Goal: Task Accomplishment & Management: Use online tool/utility

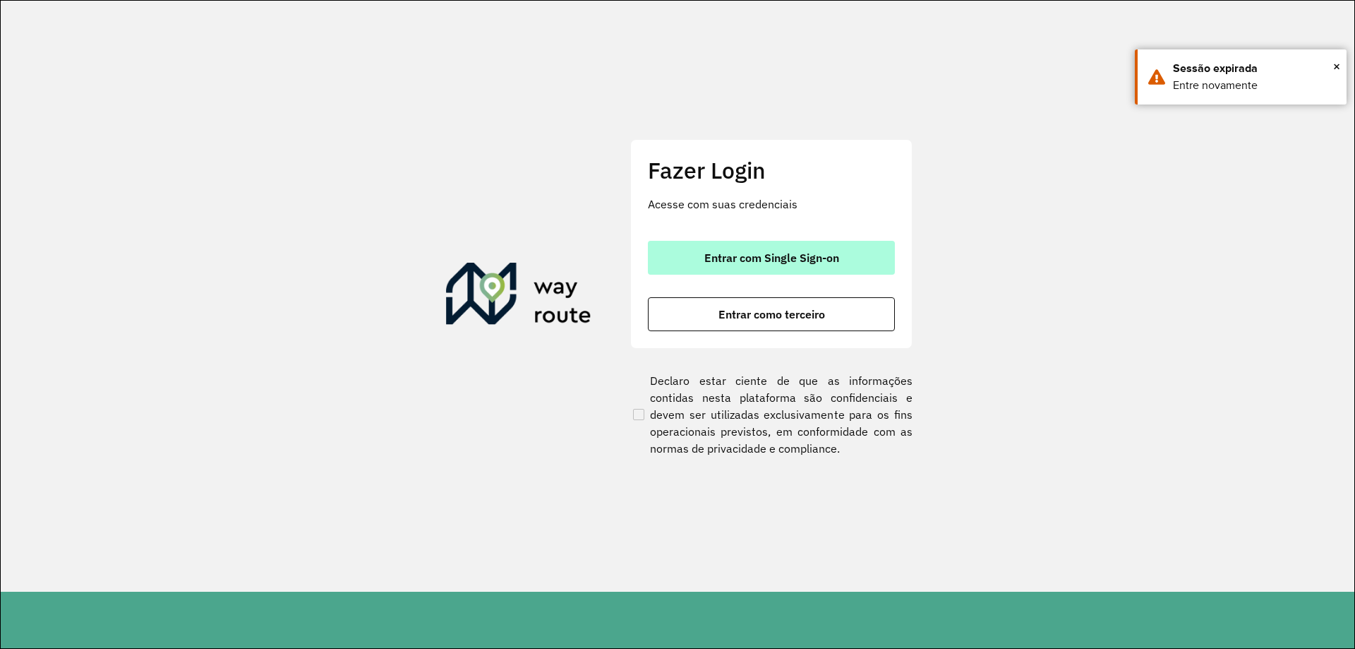
click at [741, 249] on button "Entrar com Single Sign-on" at bounding box center [771, 258] width 247 height 34
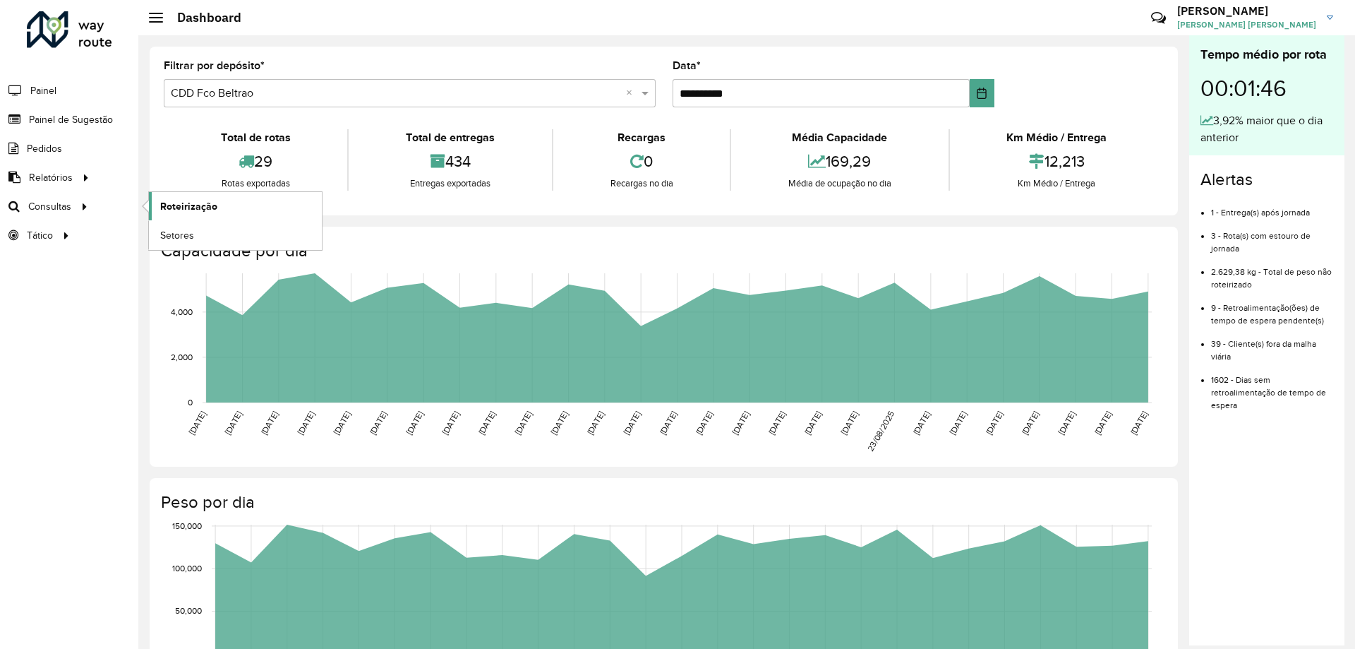
click at [172, 199] on span "Roteirização" at bounding box center [188, 206] width 57 height 15
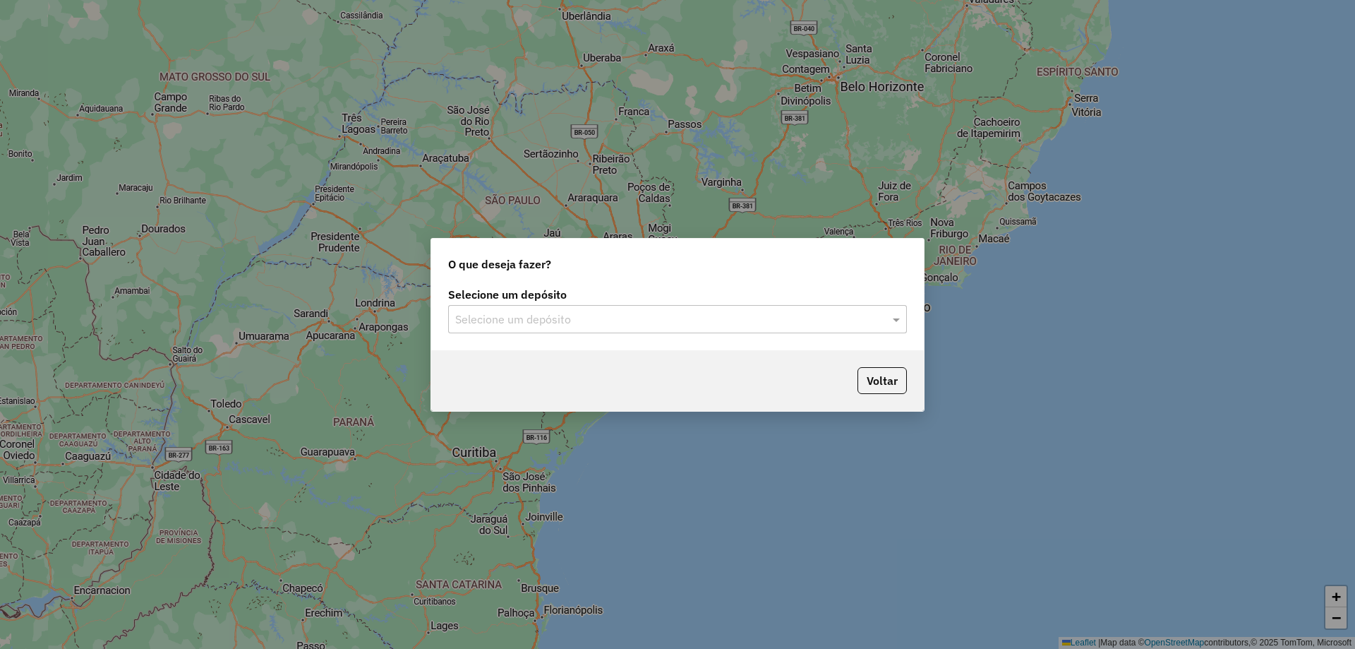
click at [613, 330] on div "Selecione um depósito" at bounding box center [677, 319] width 459 height 28
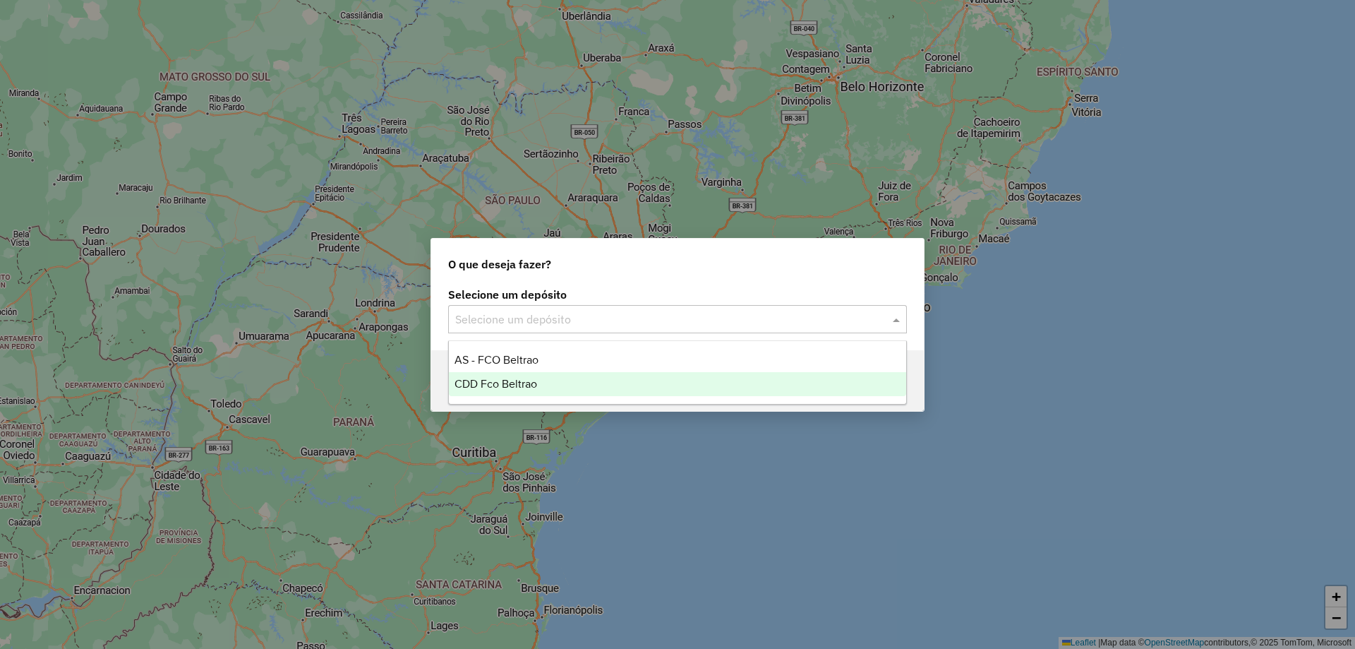
click at [581, 375] on div "CDD Fco Beltrao" at bounding box center [677, 384] width 457 height 24
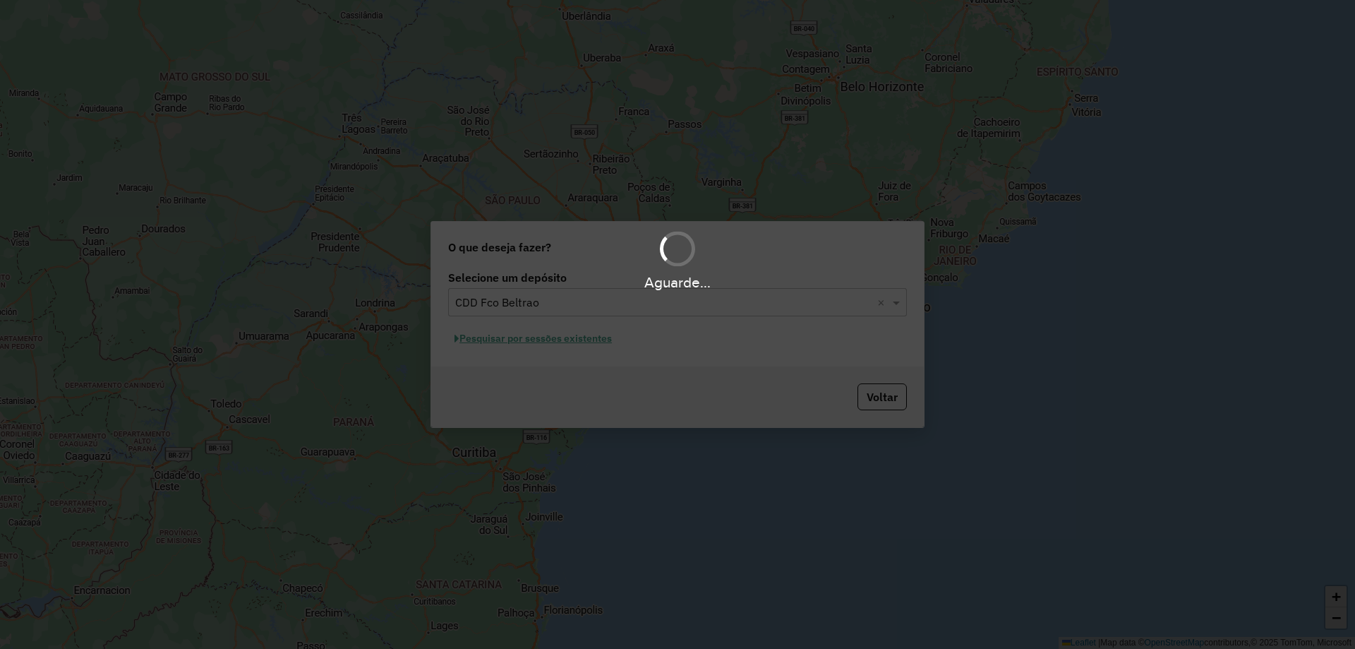
click at [533, 345] on div "Aguarde..." at bounding box center [677, 324] width 1355 height 649
click at [550, 340] on div "Aguarde..." at bounding box center [677, 324] width 1355 height 649
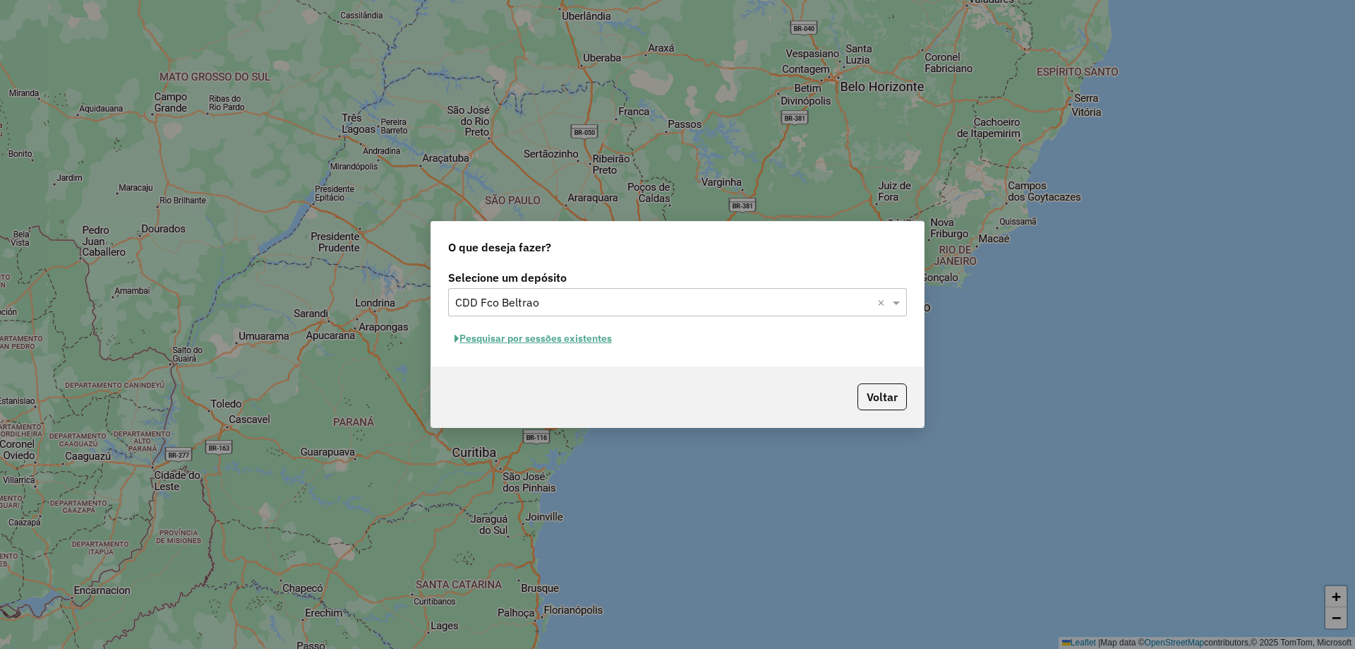
click at [575, 334] on button "Pesquisar por sessões existentes" at bounding box center [533, 339] width 170 height 22
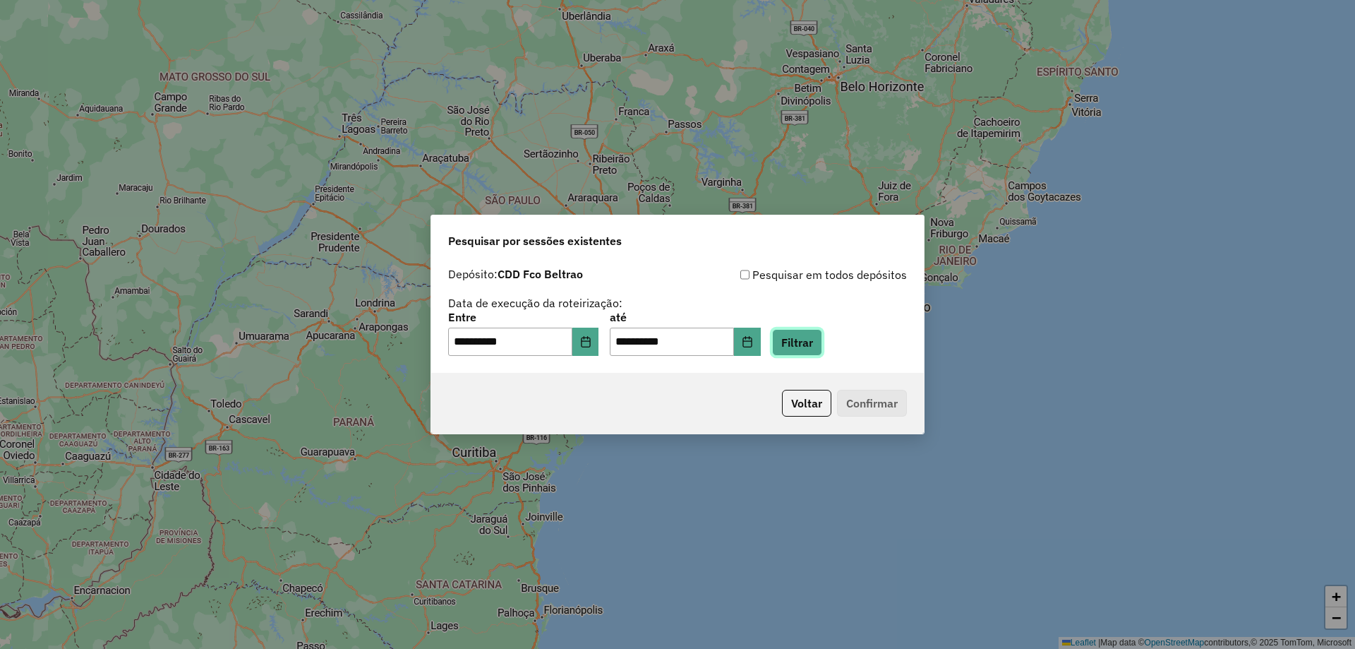
click at [822, 349] on button "Filtrar" at bounding box center [797, 342] width 50 height 27
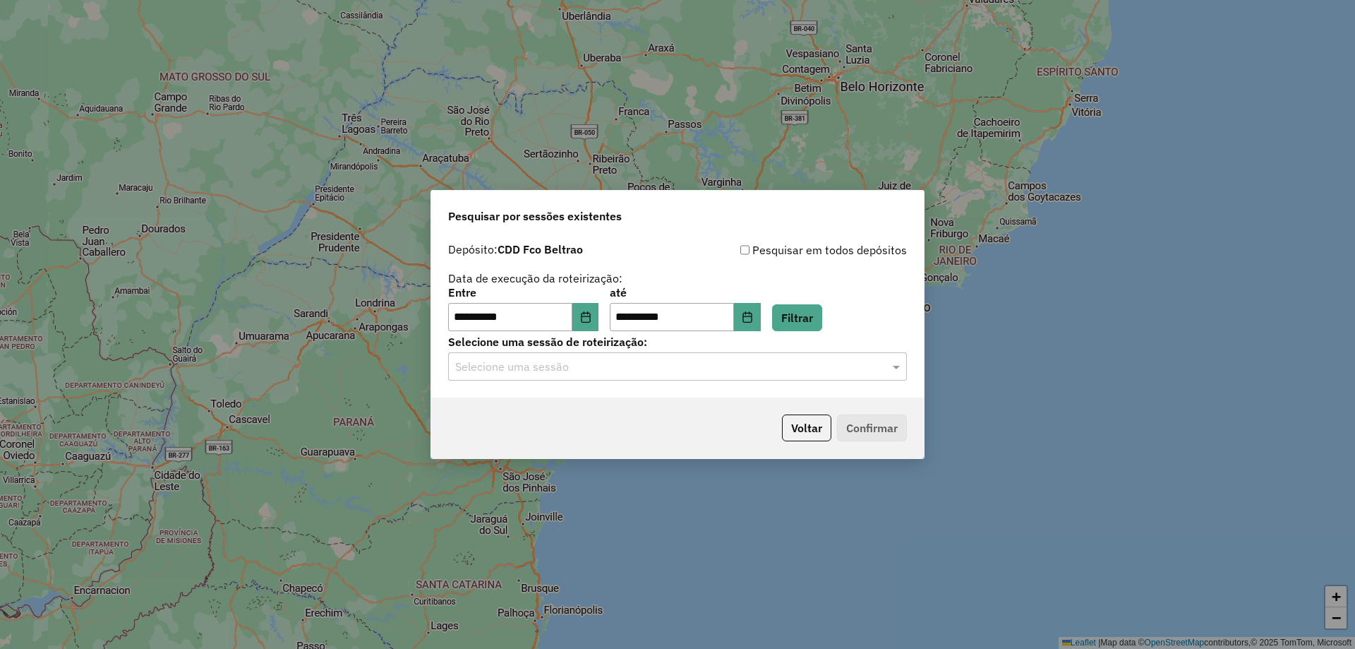
click at [593, 366] on input "text" at bounding box center [663, 367] width 416 height 17
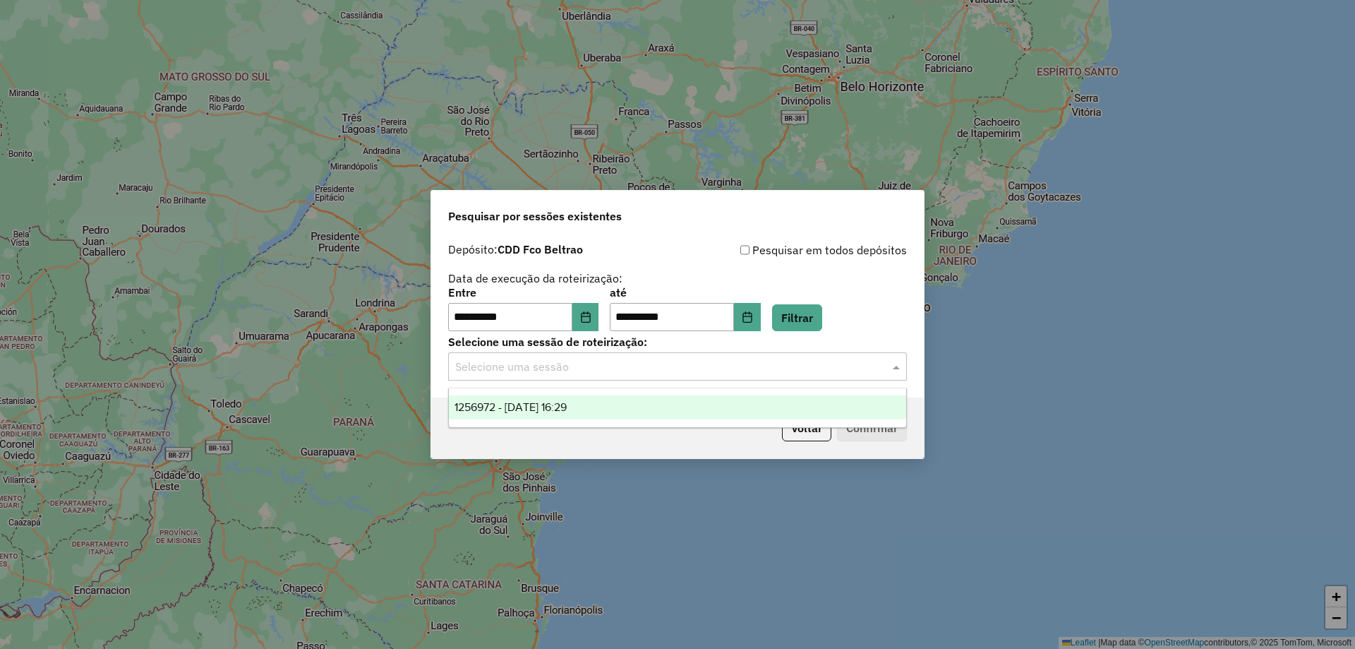
click at [558, 411] on span "1256972 - 01/09/2025 16:29" at bounding box center [511, 407] width 112 height 12
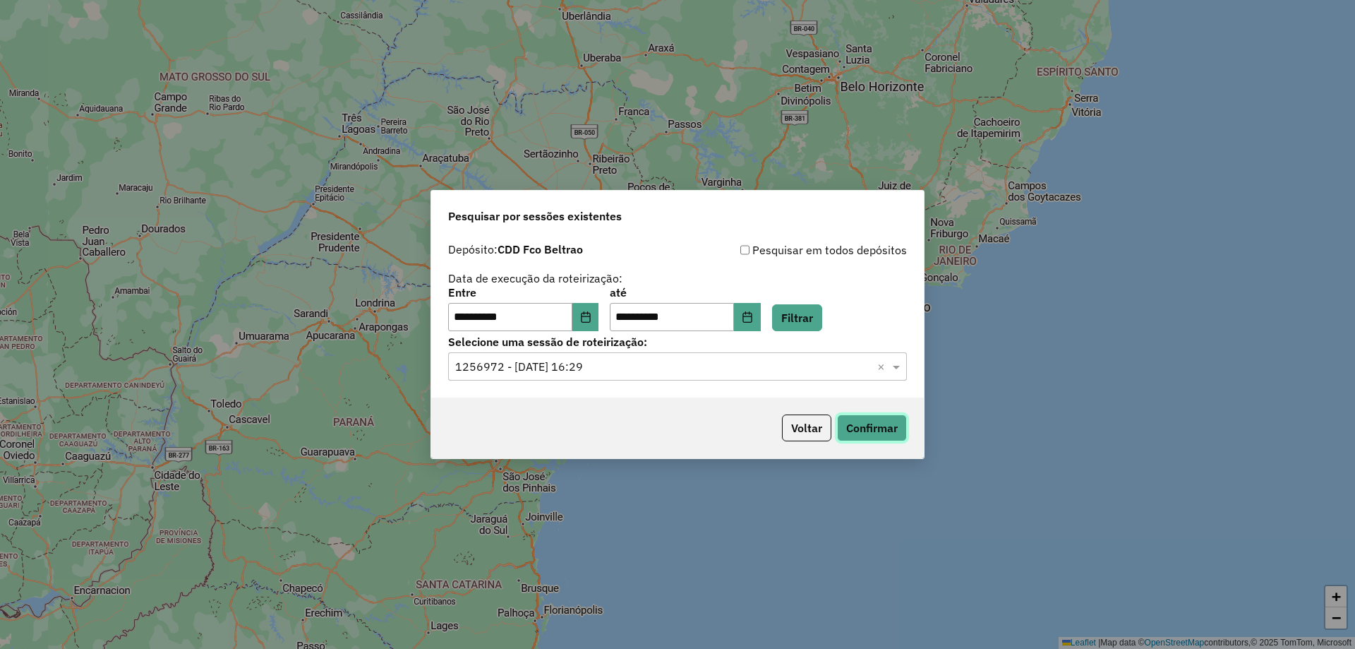
click at [884, 431] on button "Confirmar" at bounding box center [872, 427] width 70 height 27
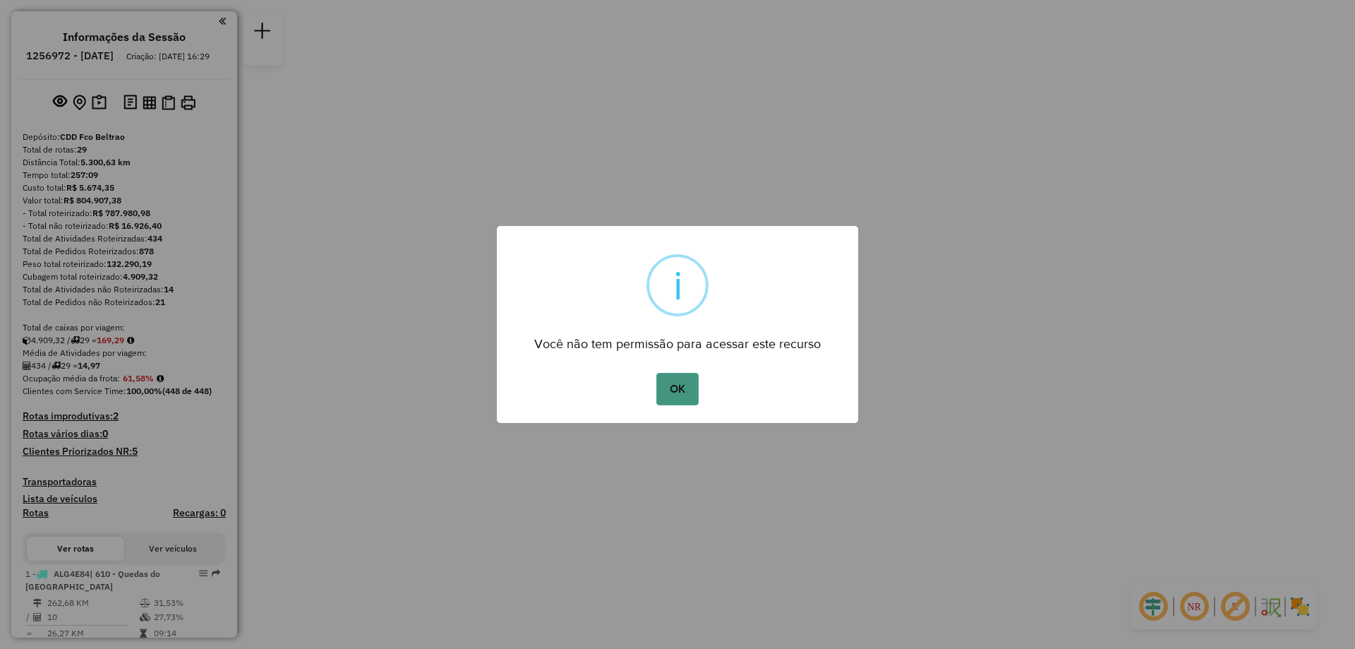
click at [685, 374] on button "OK" at bounding box center [677, 389] width 42 height 32
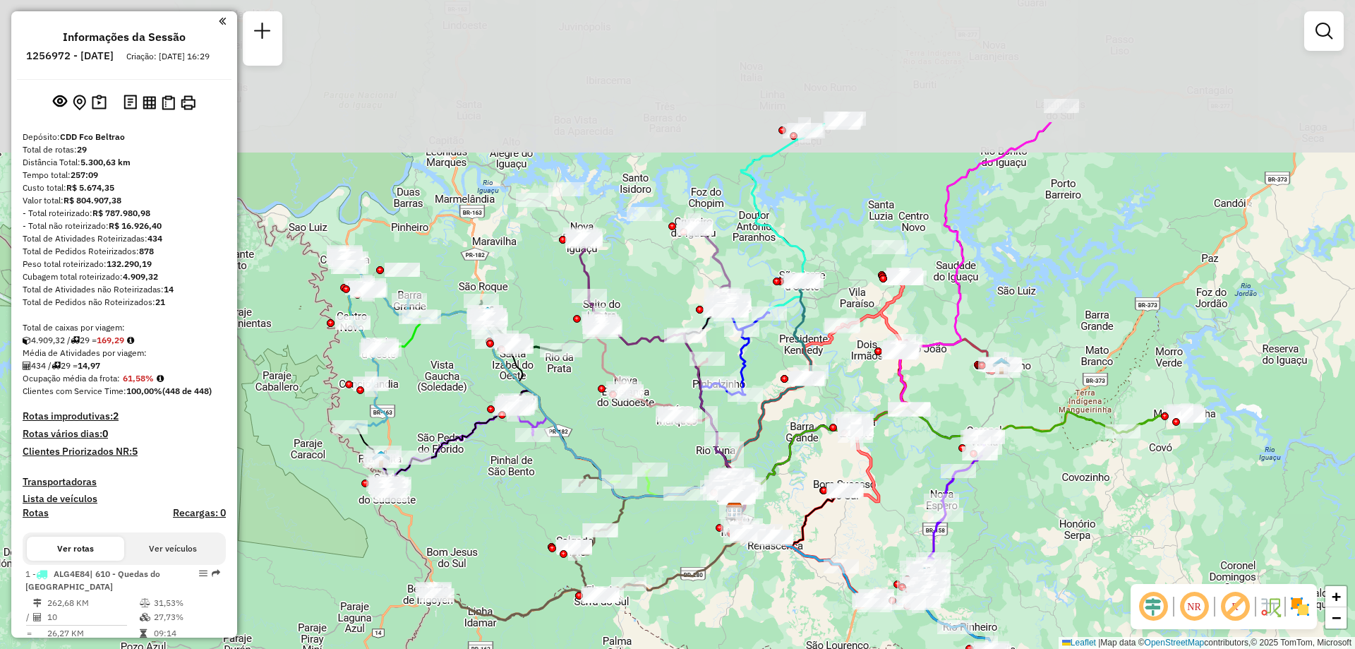
drag, startPoint x: 607, startPoint y: 186, endPoint x: 651, endPoint y: 290, distance: 112.6
click at [658, 292] on div "Janela de atendimento Grade de atendimento Capacidade Transportadoras Veículos …" at bounding box center [677, 324] width 1355 height 649
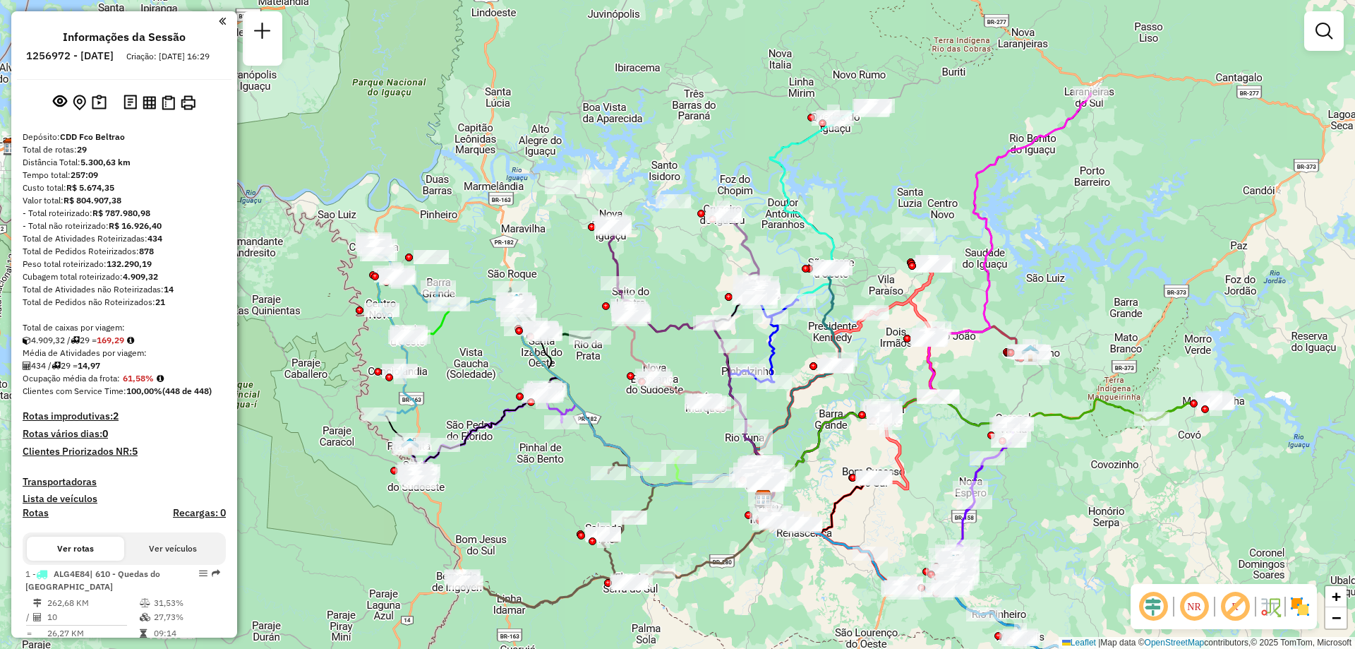
drag, startPoint x: 613, startPoint y: 292, endPoint x: 621, endPoint y: 239, distance: 54.2
click at [621, 236] on div at bounding box center [611, 229] width 35 height 14
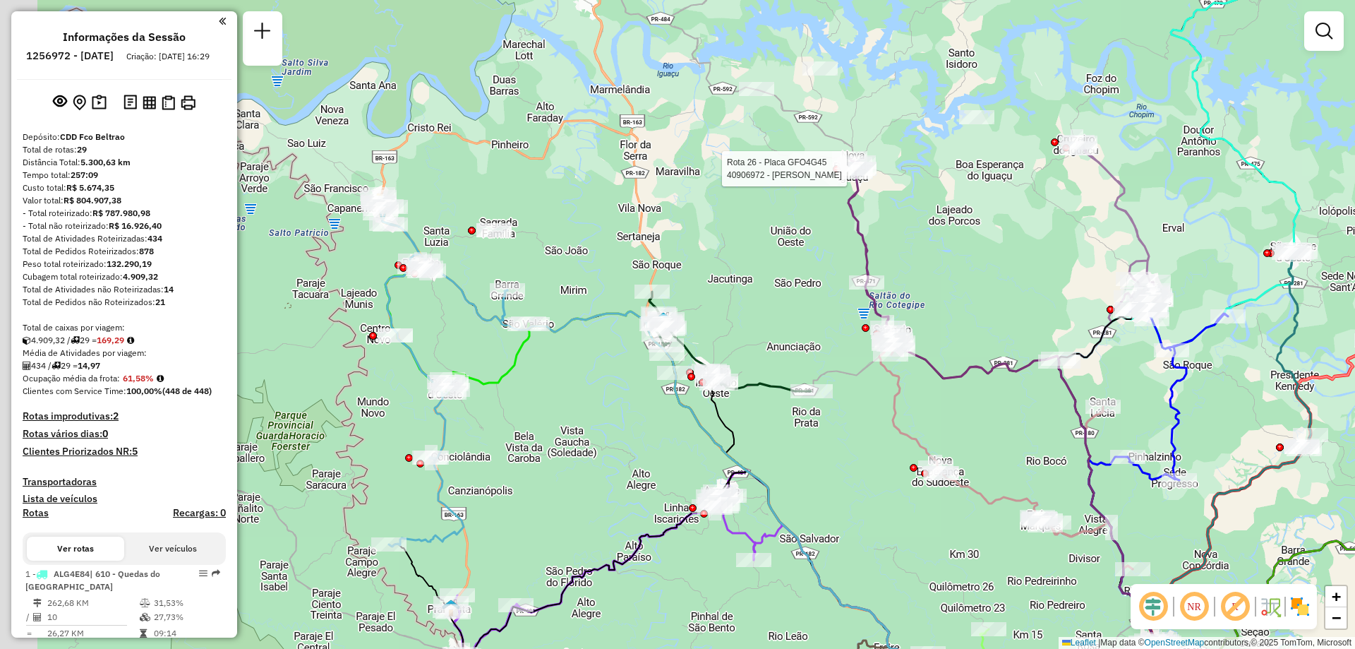
drag, startPoint x: 416, startPoint y: 227, endPoint x: 509, endPoint y: 210, distance: 94.7
click at [505, 210] on div "Rota 26 - Placa GFO4G45 40906972 - GEISIELE DA SILVA Janela de atendimento Grad…" at bounding box center [677, 324] width 1355 height 649
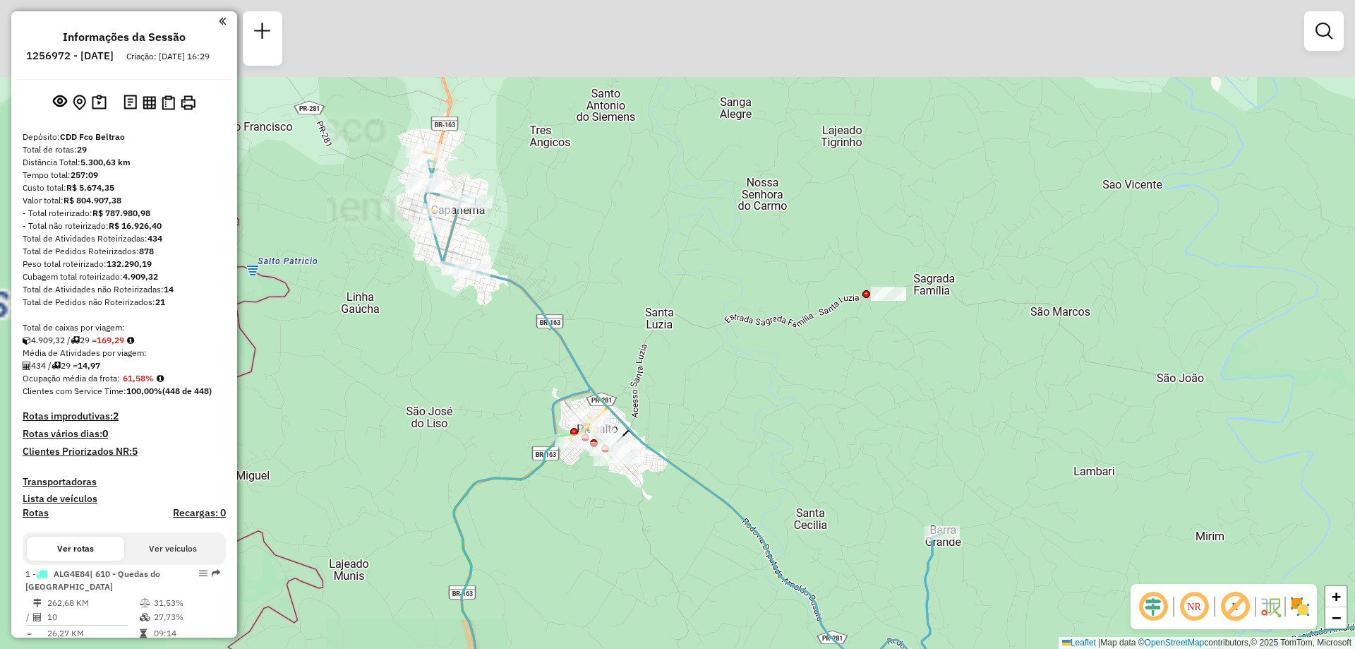
drag, startPoint x: 430, startPoint y: 205, endPoint x: 606, endPoint y: 294, distance: 197.3
click at [604, 294] on div "Rota 26 - Placa GFO4G45 40906972 - GEISIELE DA SILVA Janela de atendimento Grad…" at bounding box center [677, 324] width 1355 height 649
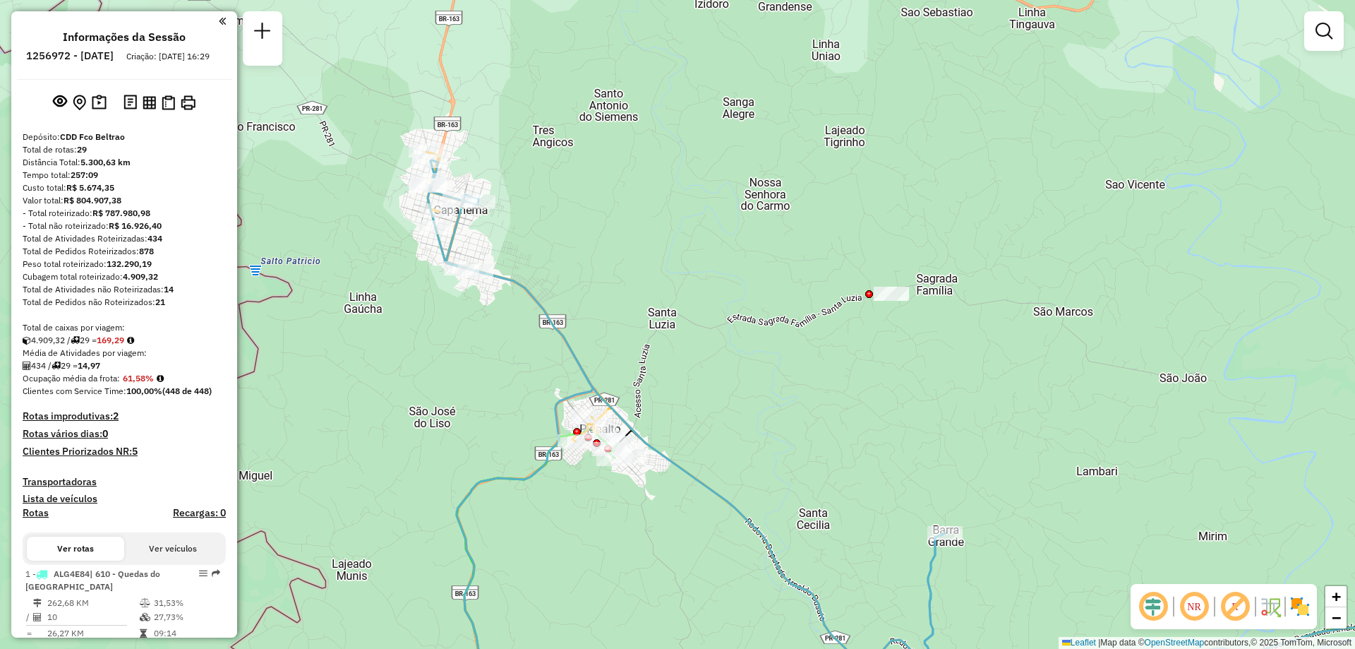
click at [685, 440] on div "Rota 26 - Placa GFO4G45 40906972 - GEISIELE DA SILVA Janela de atendimento Grad…" at bounding box center [677, 324] width 1355 height 649
drag, startPoint x: 606, startPoint y: 319, endPoint x: 593, endPoint y: 172, distance: 148.1
click at [594, 172] on div "Janela de atendimento Grade de atendimento Capacidade Transportadoras Veículos …" at bounding box center [677, 324] width 1355 height 649
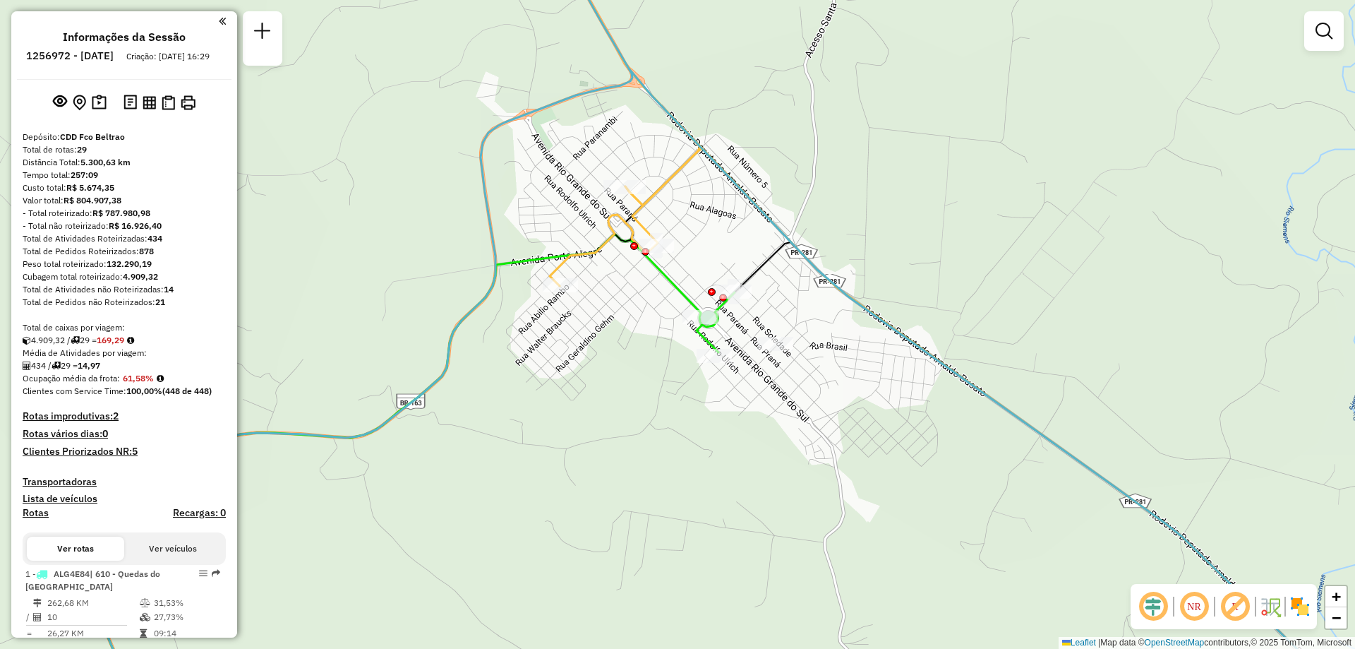
click at [661, 188] on icon at bounding box center [626, 110] width 152 height 351
select select "**********"
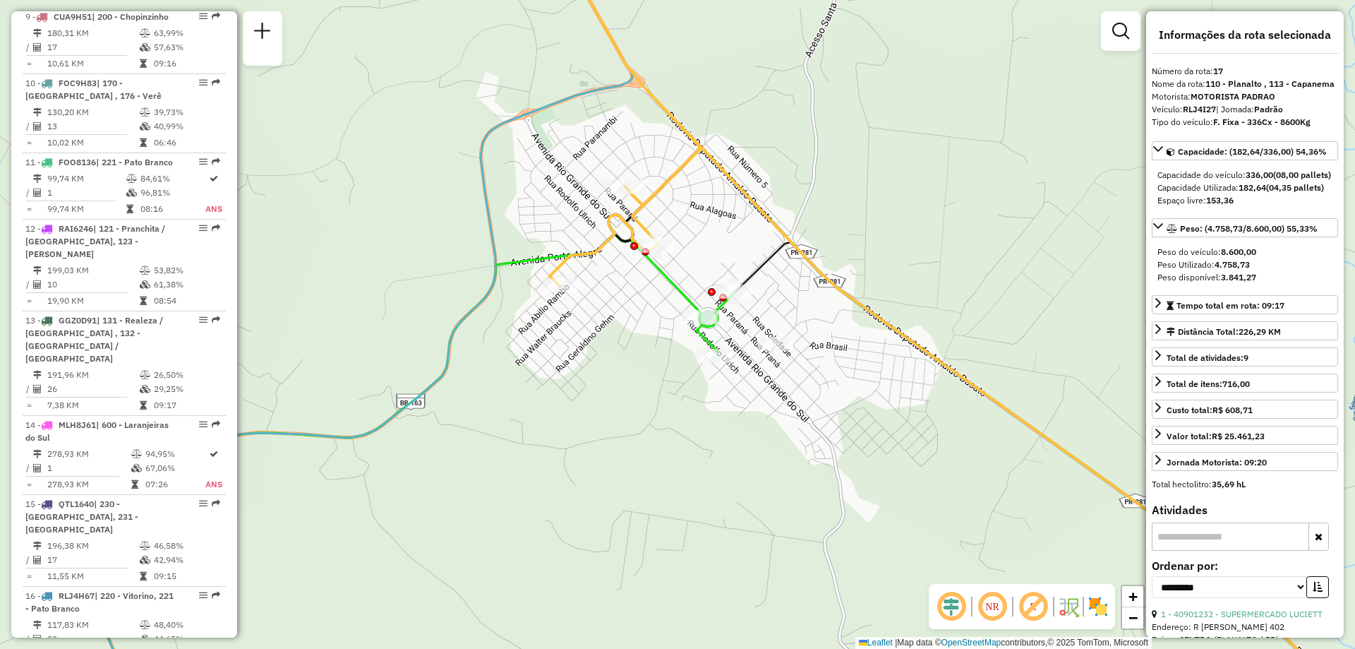
scroll to position [1869, 0]
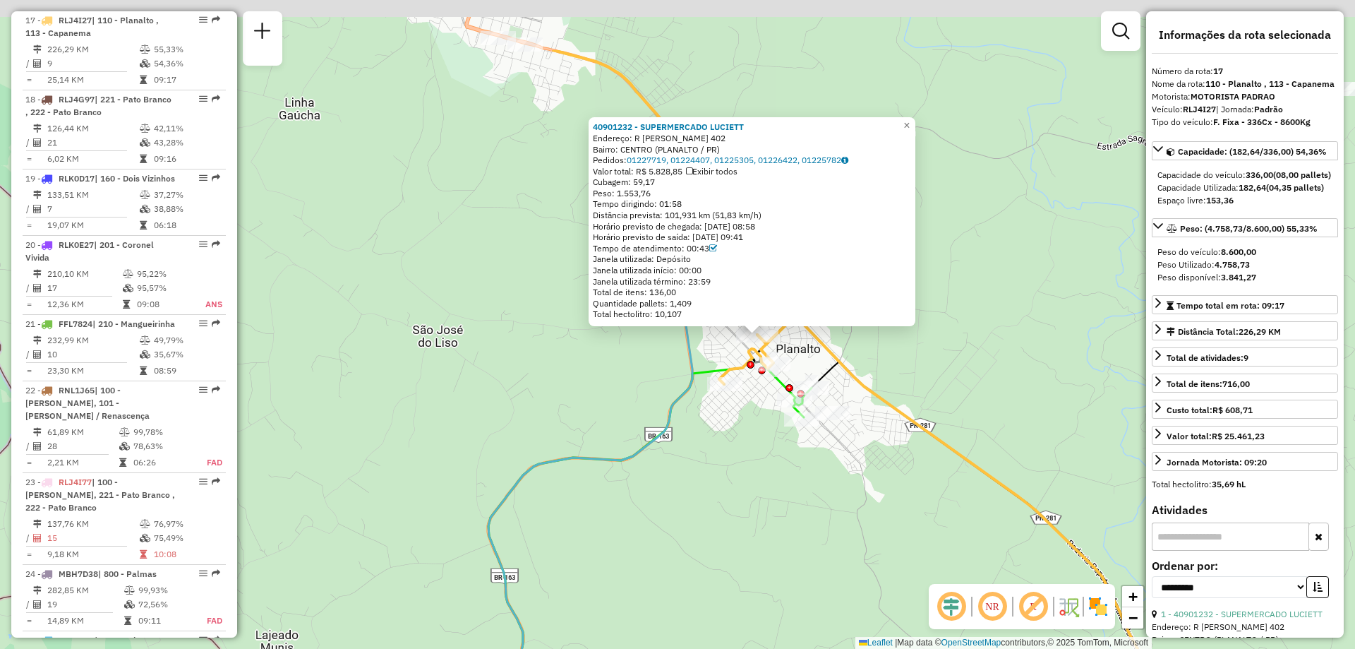
drag, startPoint x: 1042, startPoint y: 157, endPoint x: 930, endPoint y: 174, distance: 112.8
click at [1031, 269] on div "40901232 - SUPERMERCADO [PERSON_NAME]: R [PERSON_NAME] 402 Bairro: [GEOGRAPHIC_…" at bounding box center [677, 324] width 1355 height 649
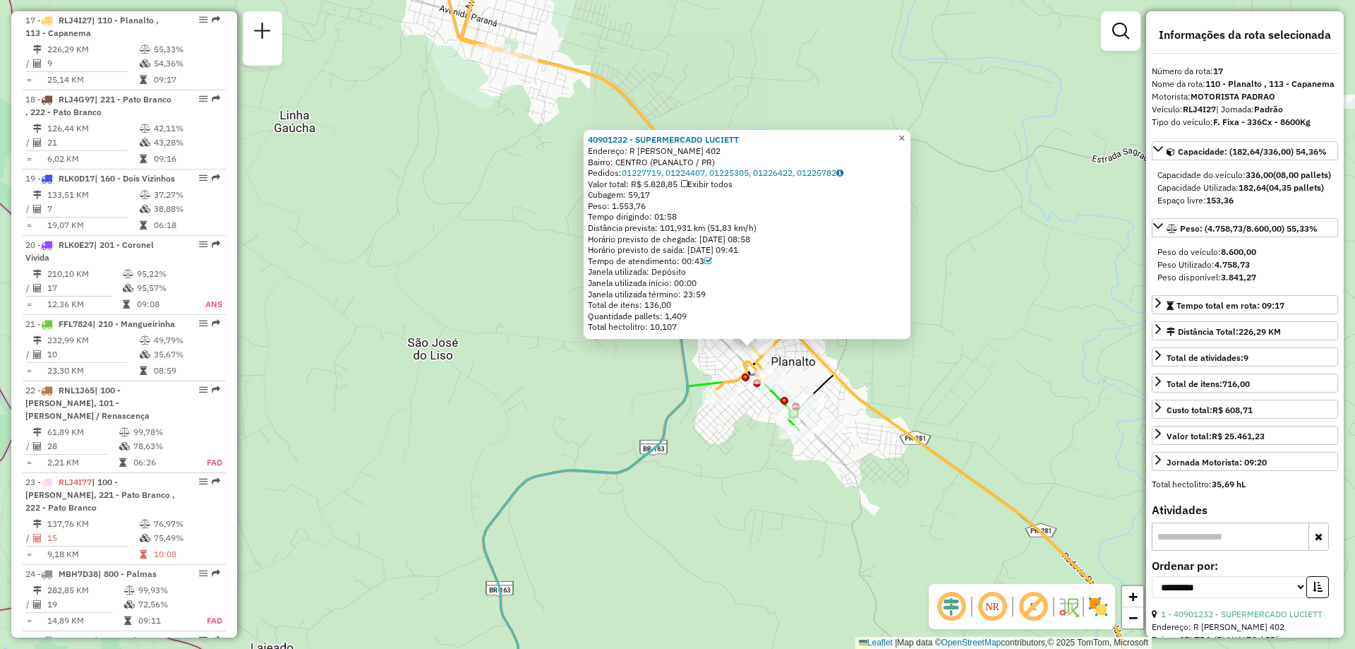
click at [905, 136] on span "×" at bounding box center [902, 138] width 6 height 12
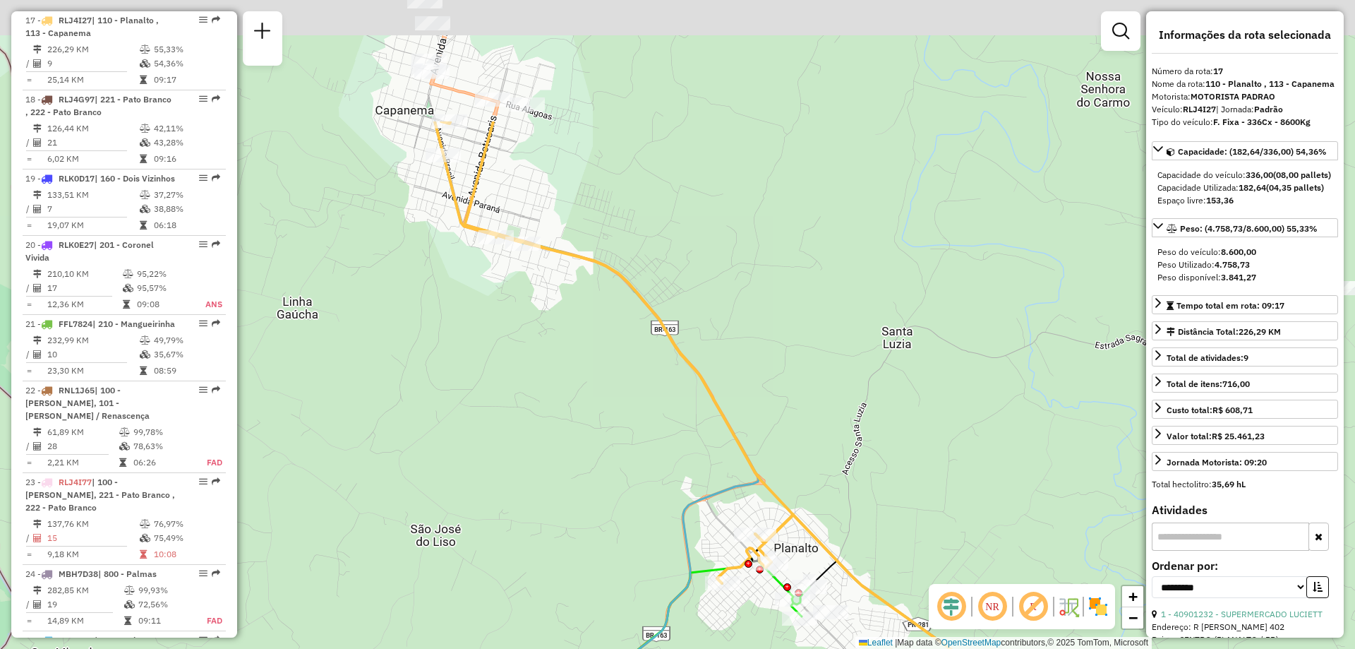
drag, startPoint x: 563, startPoint y: 340, endPoint x: 568, endPoint y: 413, distance: 72.9
click at [568, 516] on div "Janela de atendimento Grade de atendimento Capacidade Transportadoras Veículos …" at bounding box center [677, 324] width 1355 height 649
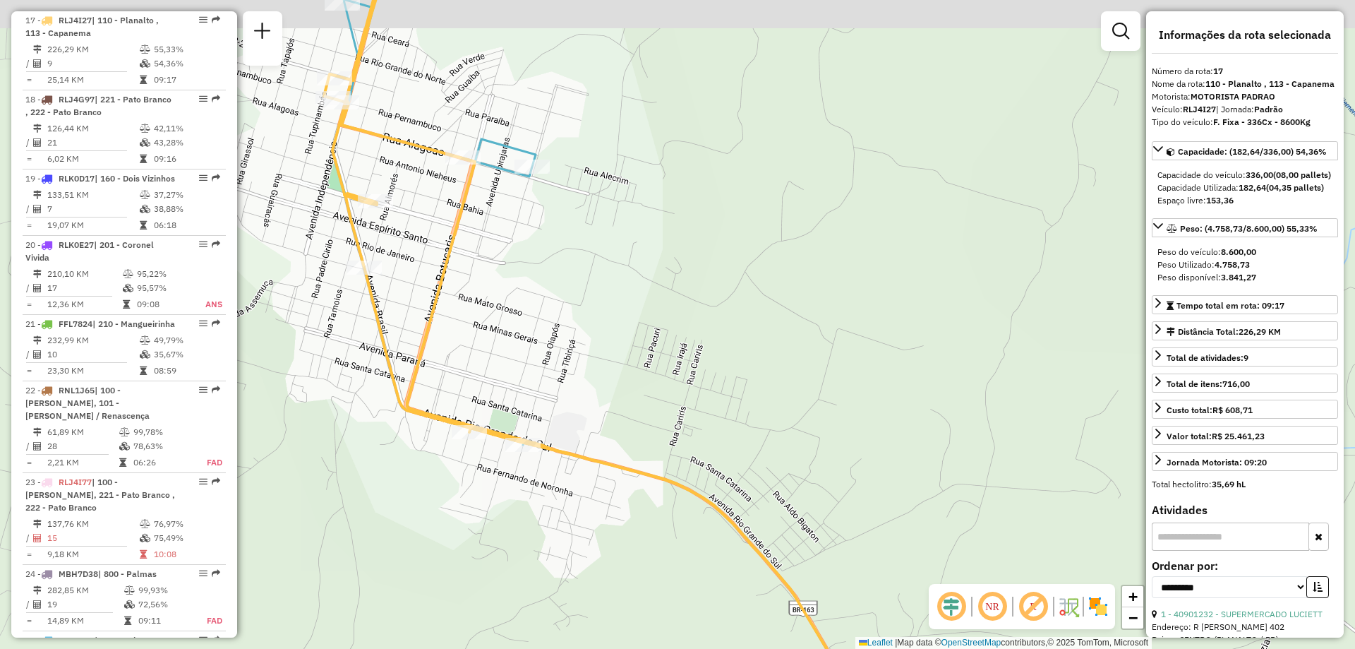
drag, startPoint x: 549, startPoint y: 180, endPoint x: 644, endPoint y: 246, distance: 115.1
click at [644, 246] on div "Janela de atendimento Grade de atendimento Capacidade Transportadoras Veículos …" at bounding box center [677, 324] width 1355 height 649
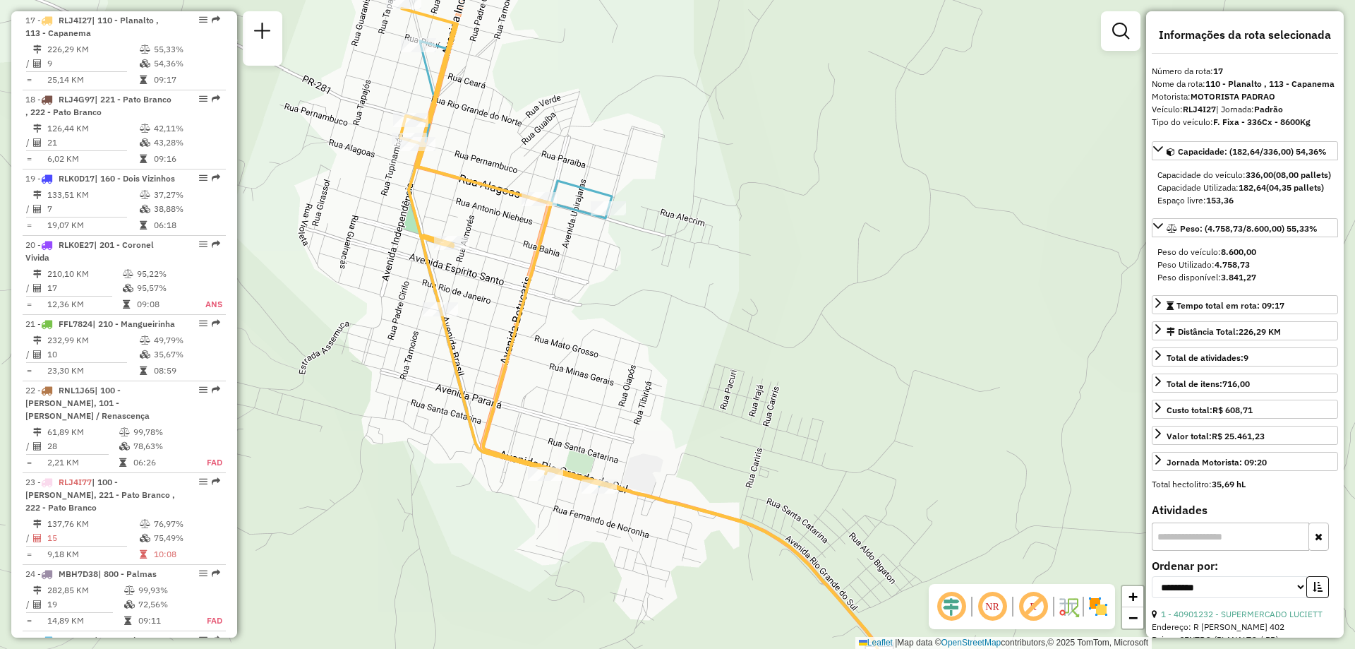
click at [571, 186] on icon at bounding box center [665, 377] width 512 height 673
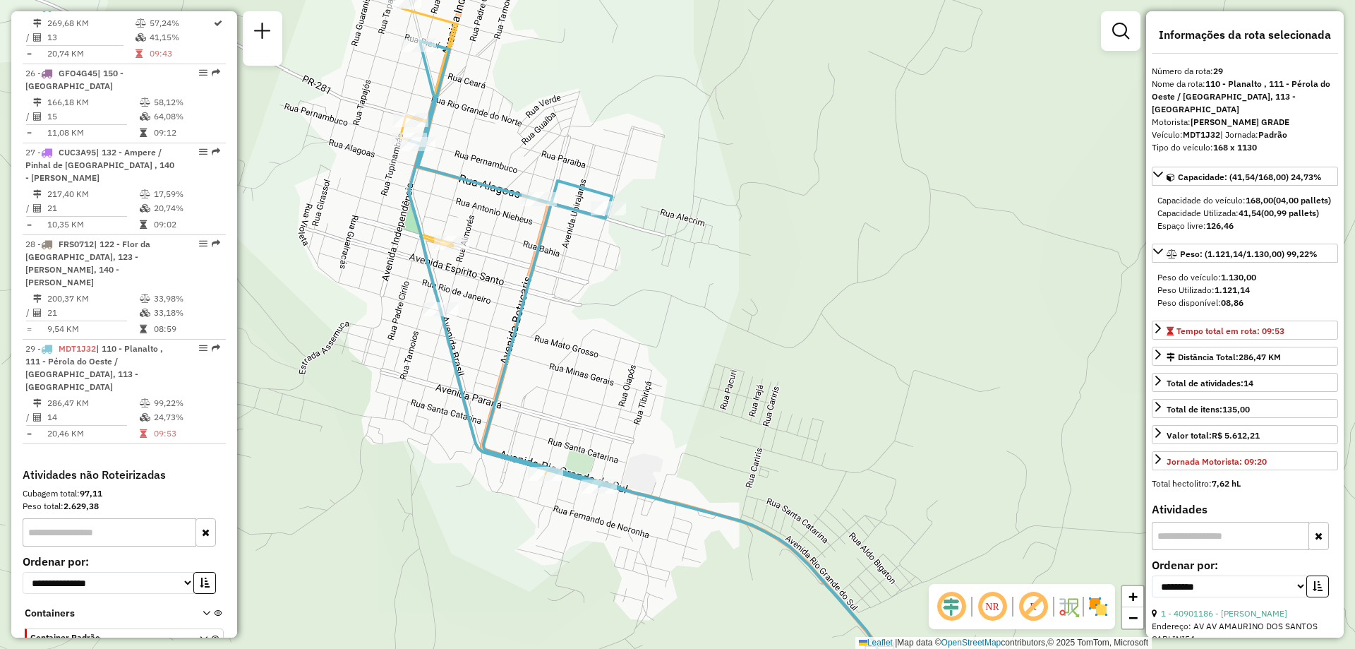
scroll to position [2555, 0]
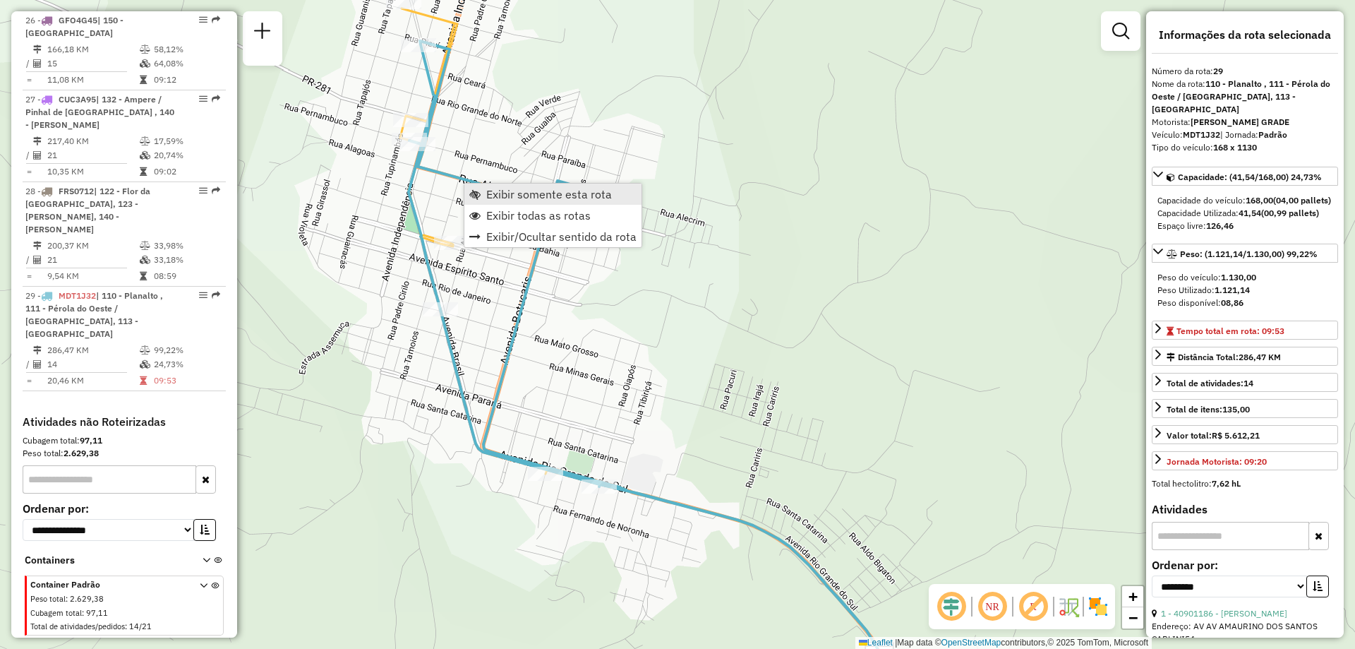
click at [510, 199] on span "Exibir somente esta rota" at bounding box center [549, 193] width 126 height 11
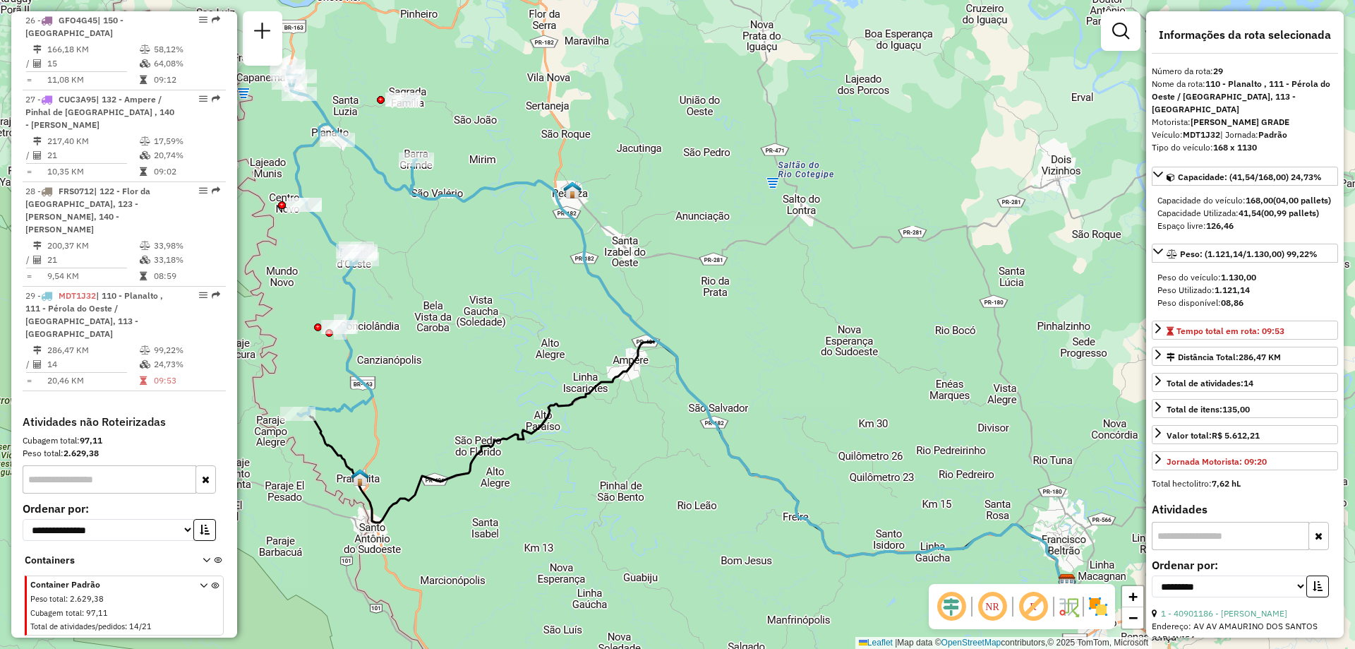
click at [414, 173] on icon at bounding box center [351, 240] width 129 height 349
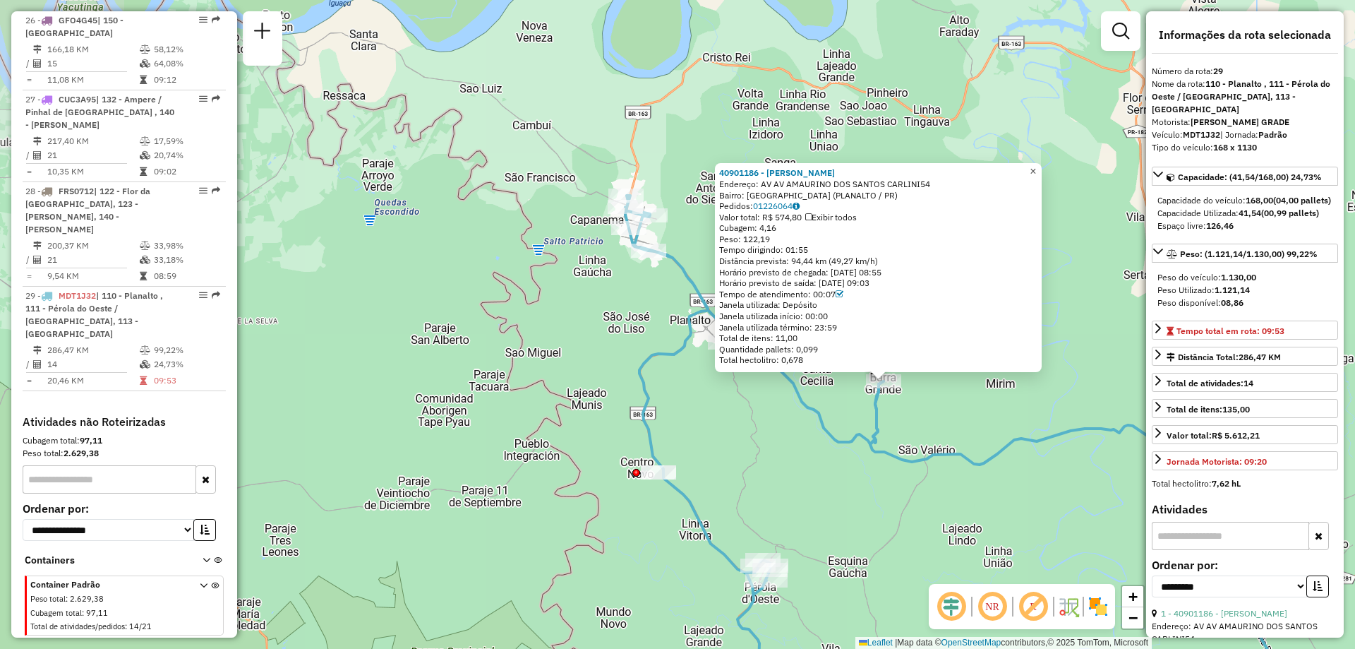
click at [1036, 170] on span "×" at bounding box center [1033, 171] width 6 height 12
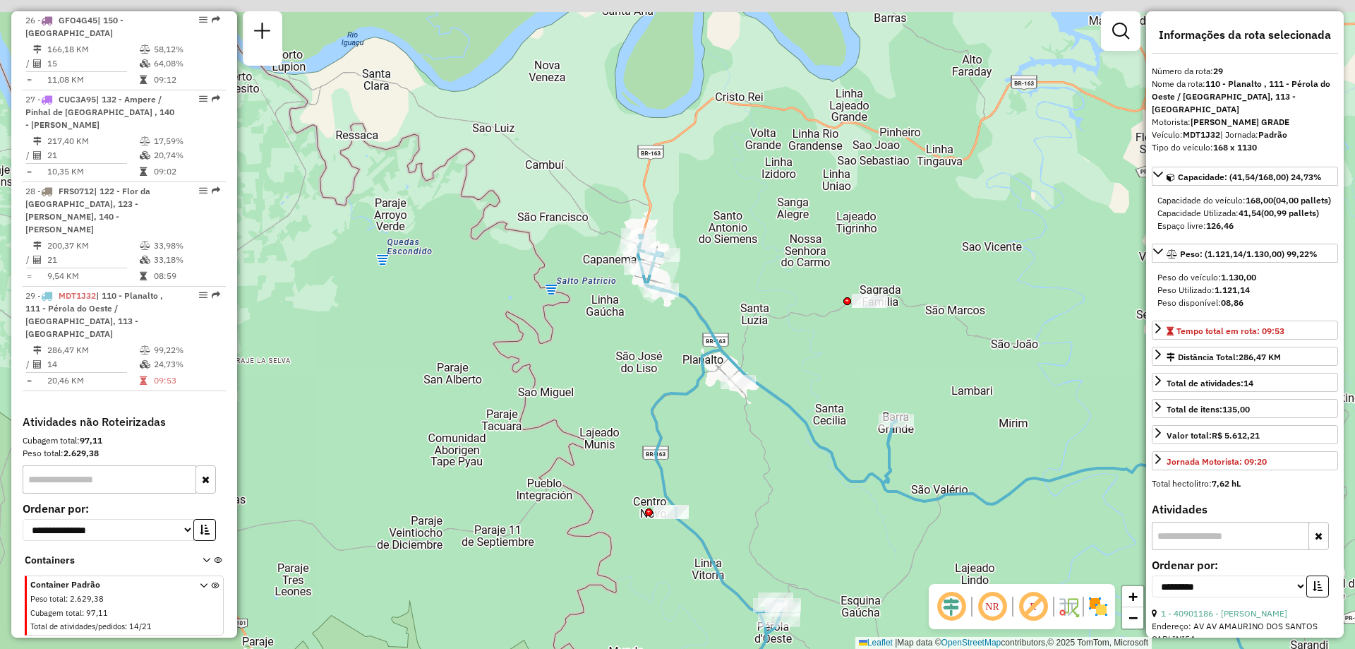
drag, startPoint x: 731, startPoint y: 163, endPoint x: 753, endPoint y: 196, distance: 39.7
click at [753, 196] on div "Janela de atendimento Grade de atendimento Capacidade Transportadoras Veículos …" at bounding box center [677, 324] width 1355 height 649
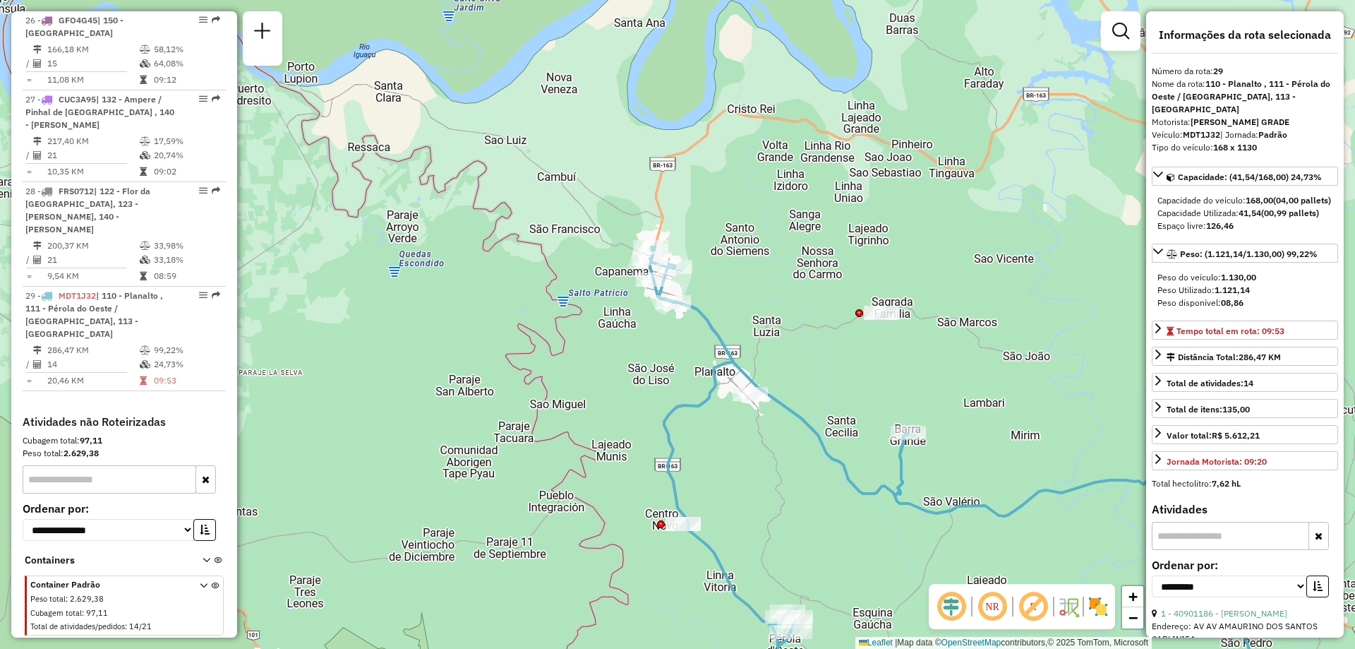
click at [740, 362] on icon at bounding box center [779, 480] width 258 height 467
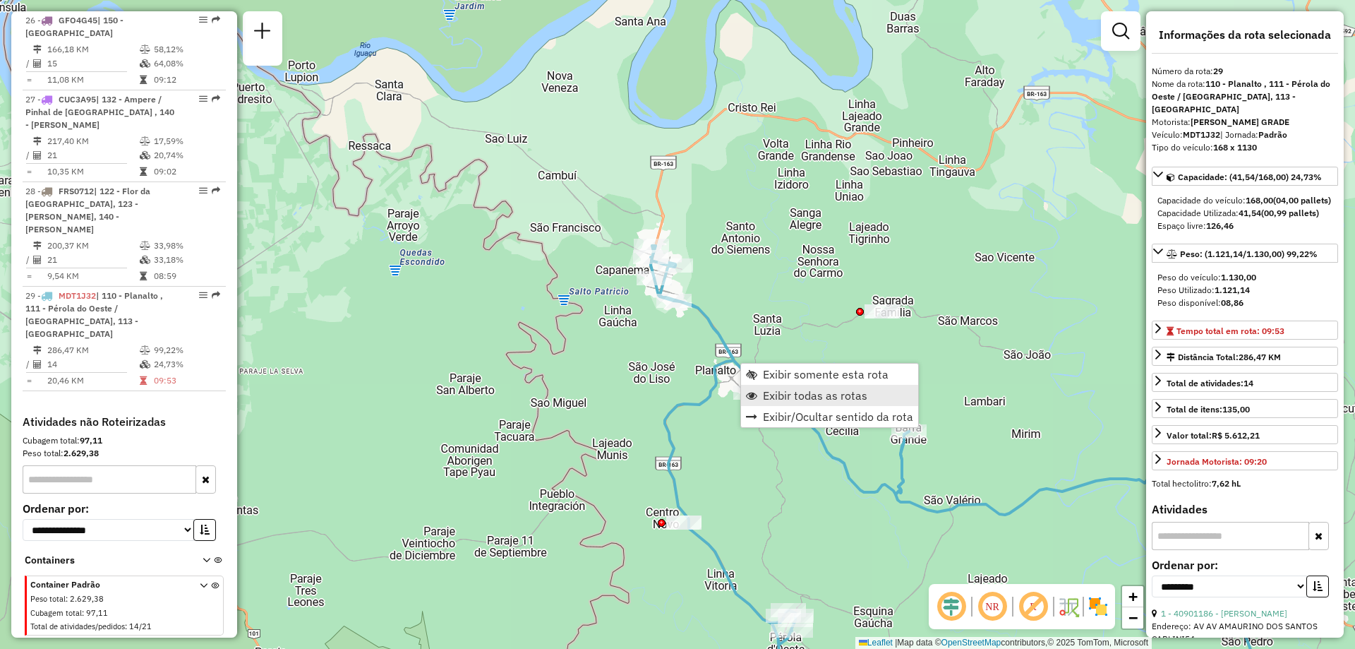
click at [795, 392] on span "Exibir todas as rotas" at bounding box center [815, 395] width 104 height 11
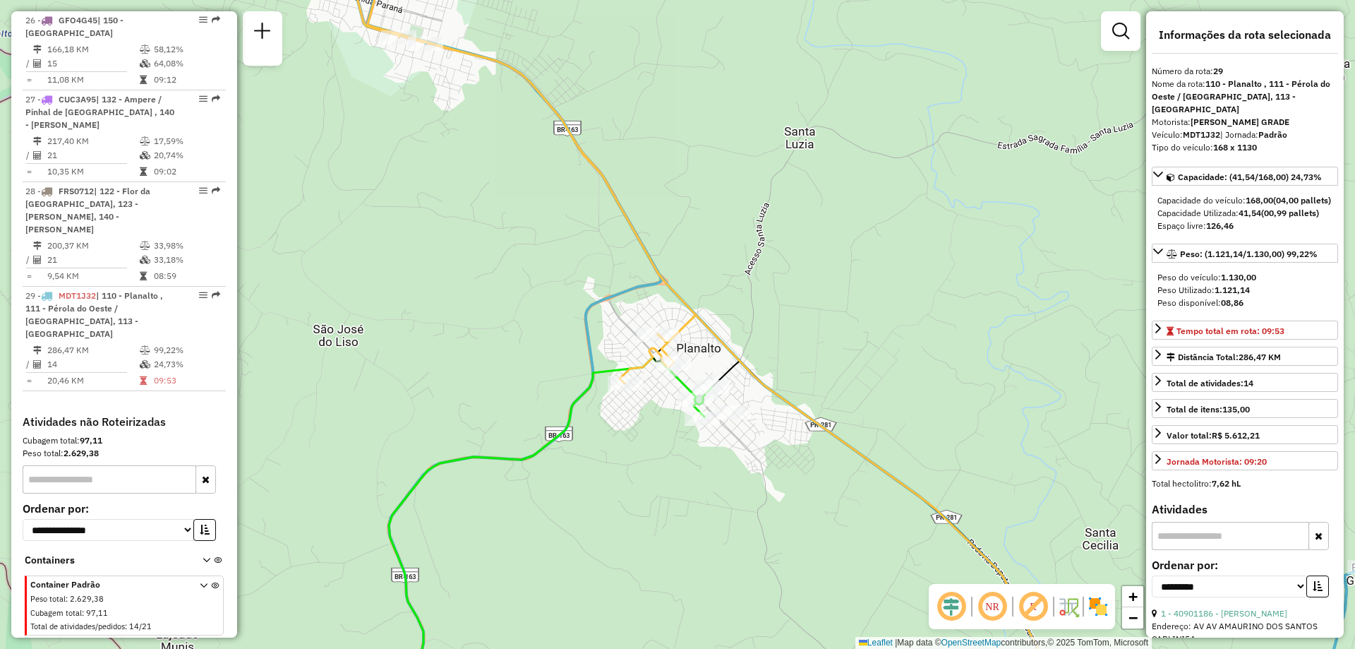
drag, startPoint x: 615, startPoint y: 241, endPoint x: 653, endPoint y: 264, distance: 44.3
click at [661, 208] on div "Janela de atendimento Grade de atendimento Capacidade Transportadoras Veículos …" at bounding box center [677, 324] width 1355 height 649
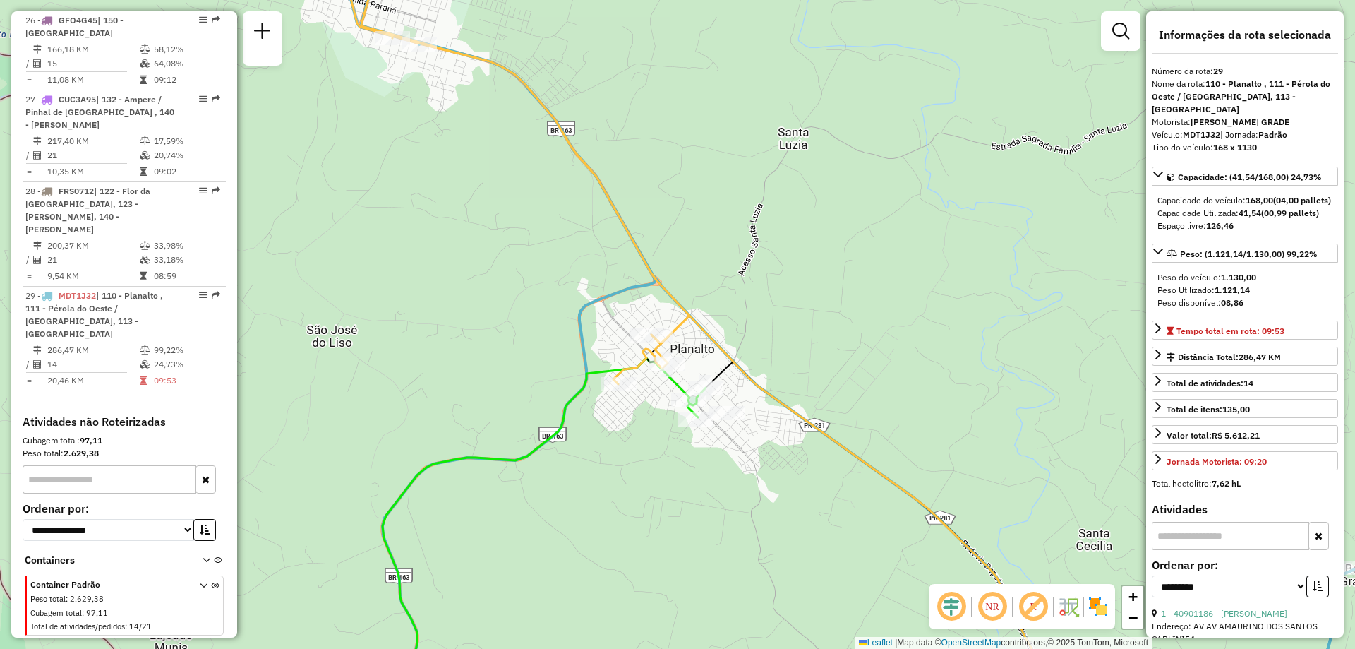
click at [680, 329] on icon at bounding box center [512, 159] width 355 height 449
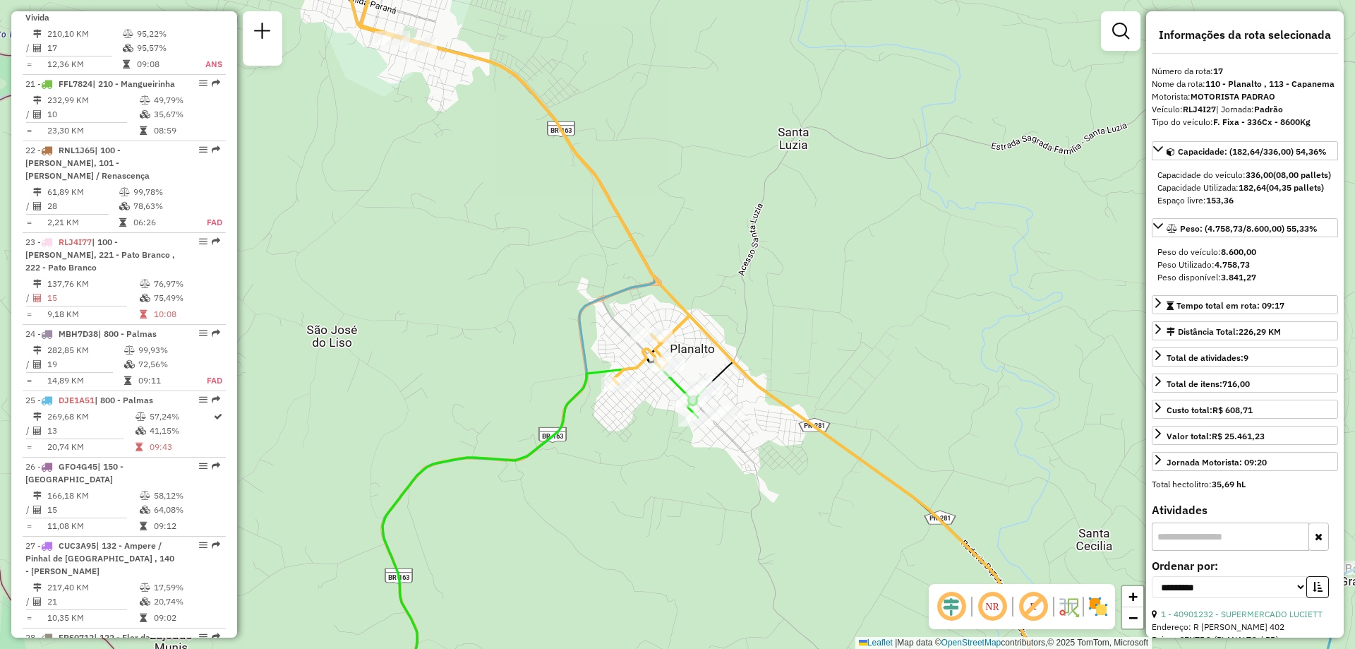
scroll to position [1869, 0]
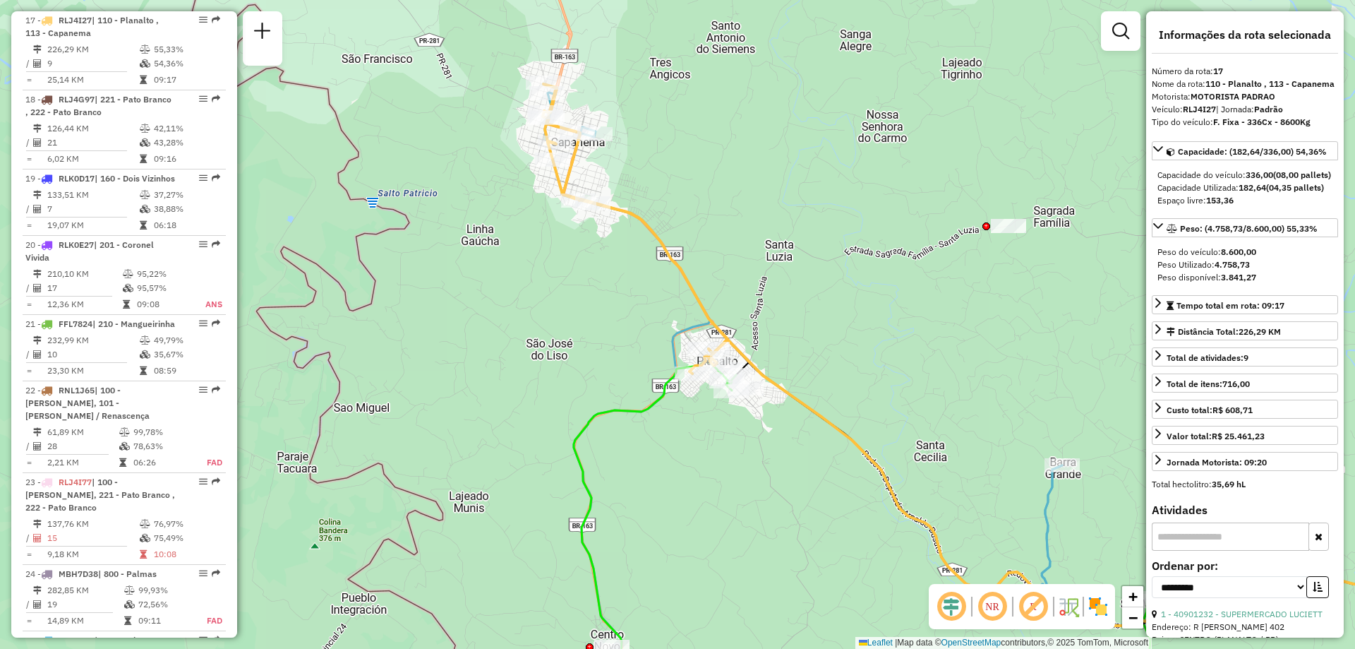
drag, startPoint x: 646, startPoint y: 132, endPoint x: 644, endPoint y: 166, distance: 33.9
click at [652, 165] on div "Janela de atendimento Grade de atendimento Capacidade Transportadoras Veículos …" at bounding box center [677, 324] width 1355 height 649
